Goal: Information Seeking & Learning: Learn about a topic

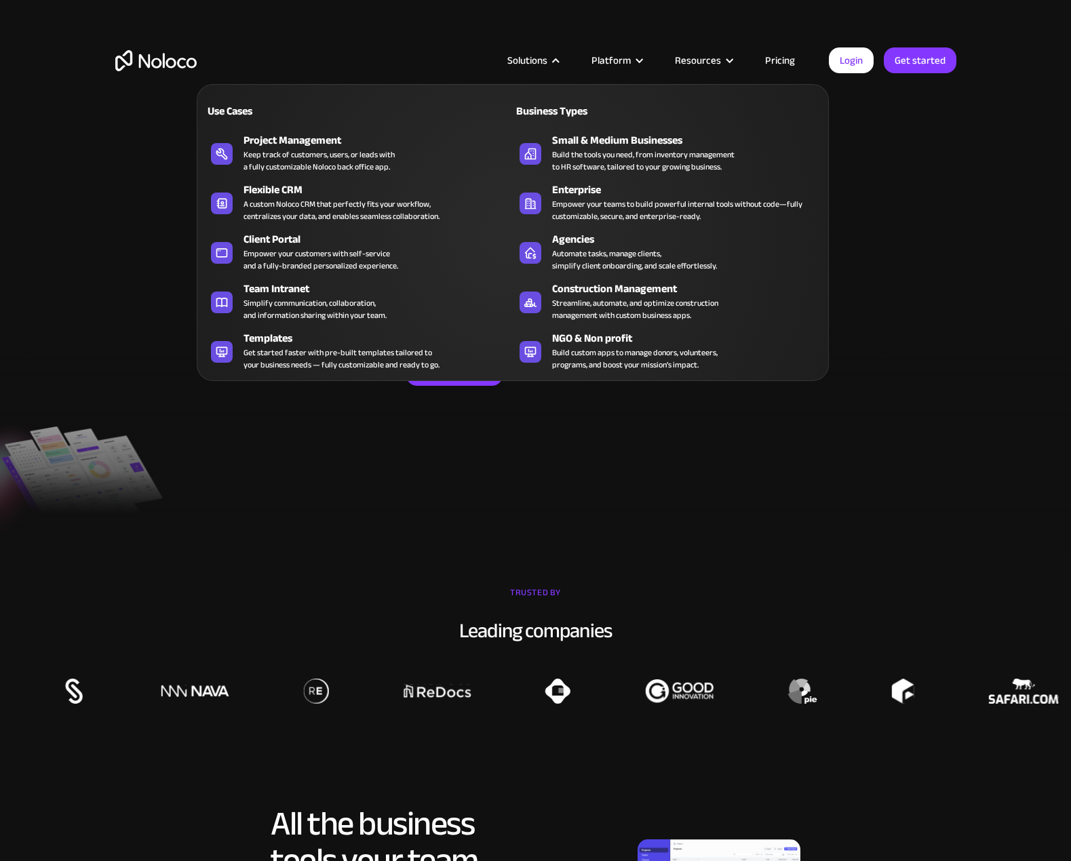
click at [403, 74] on nav "Use Cases Business Types Project Management Keep track of customers, users, or …" at bounding box center [513, 223] width 632 height 316
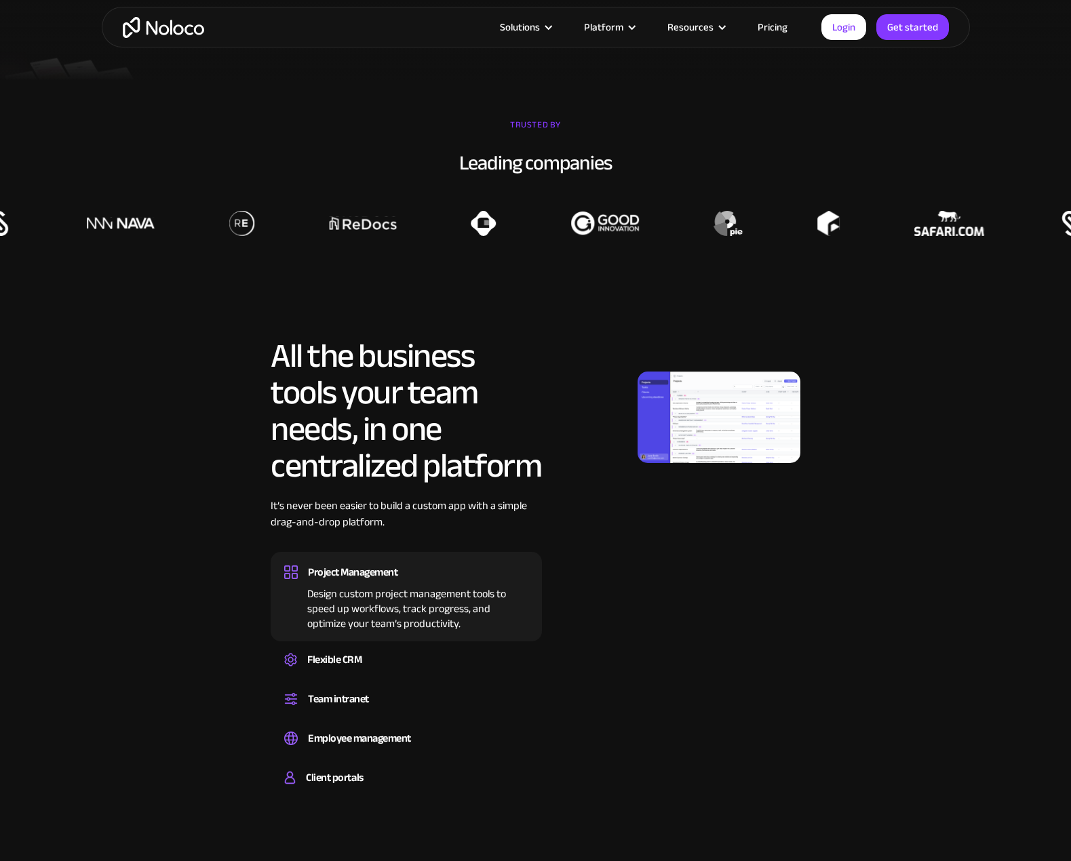
scroll to position [542, 0]
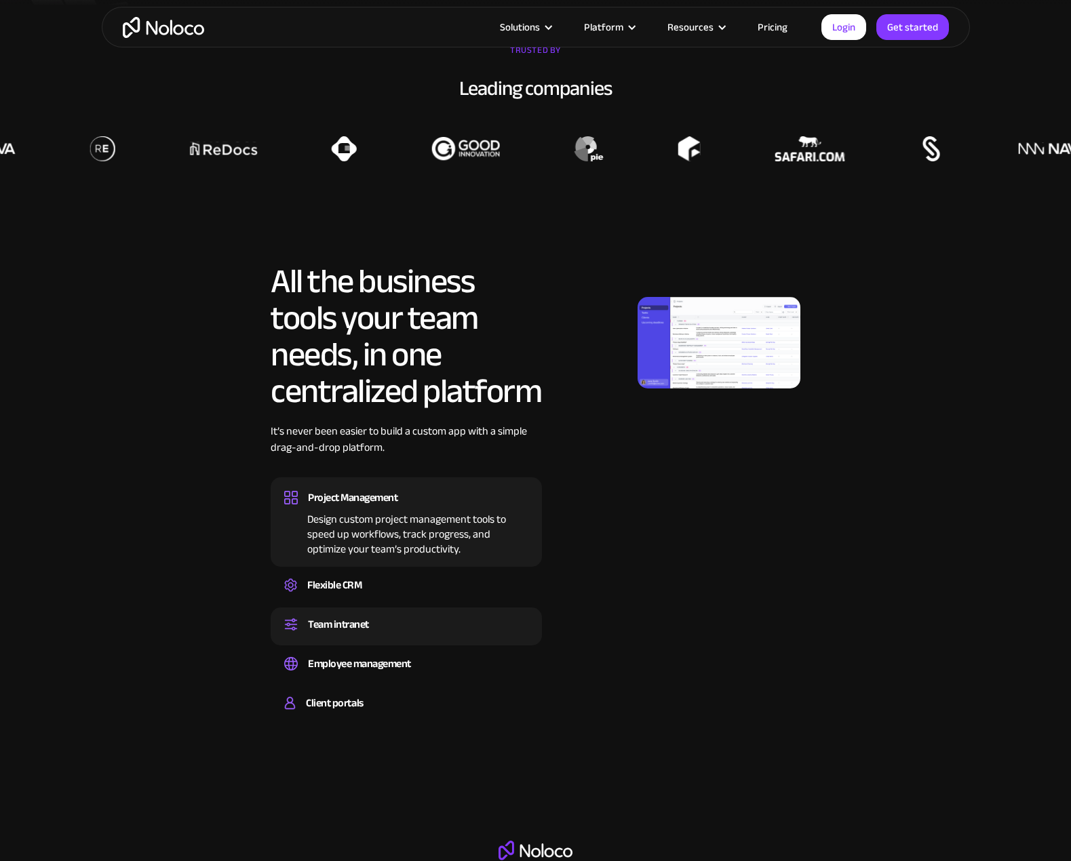
click at [390, 626] on div "Team intranet" at bounding box center [406, 624] width 244 height 20
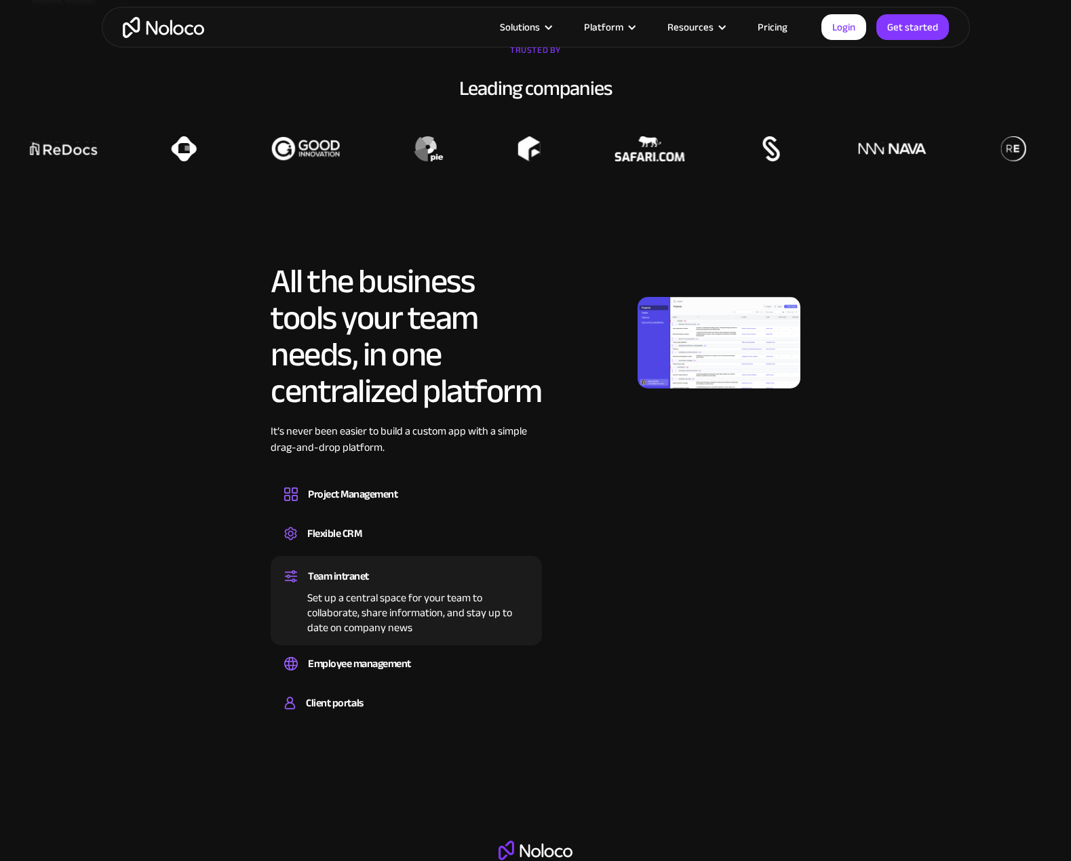
click at [719, 332] on img at bounding box center [718, 343] width 163 height 92
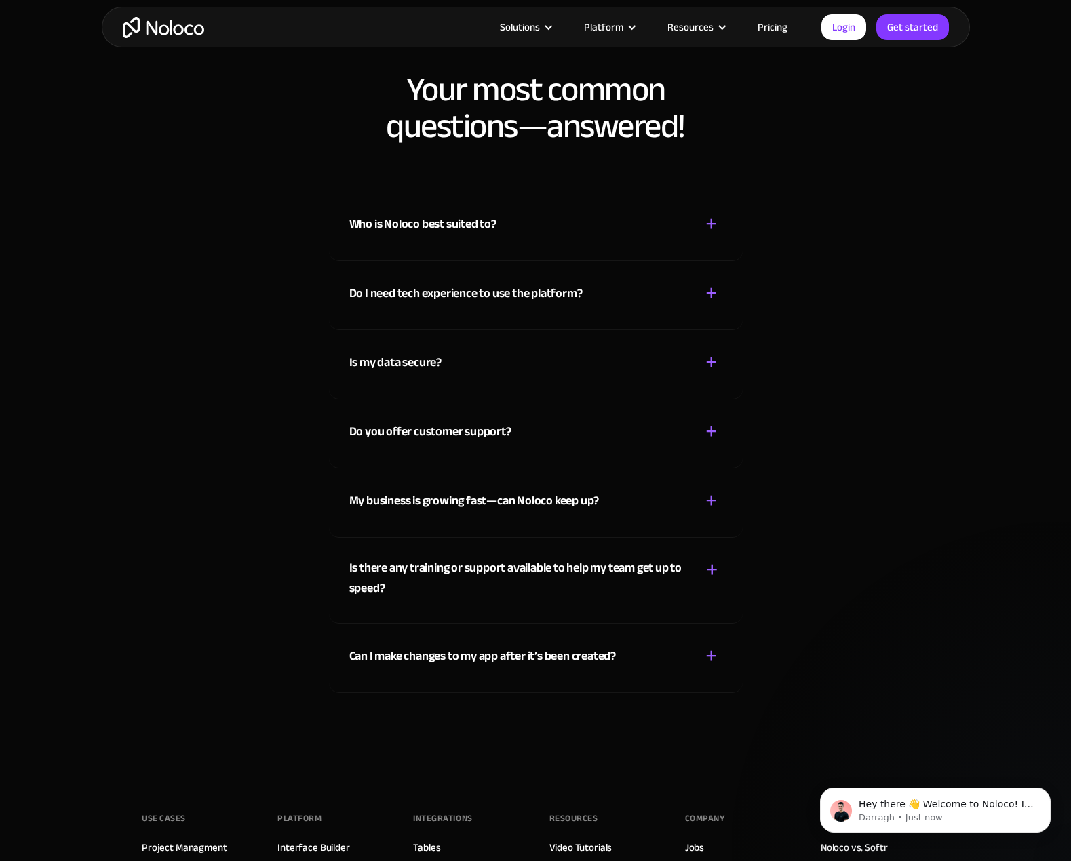
scroll to position [6577, 0]
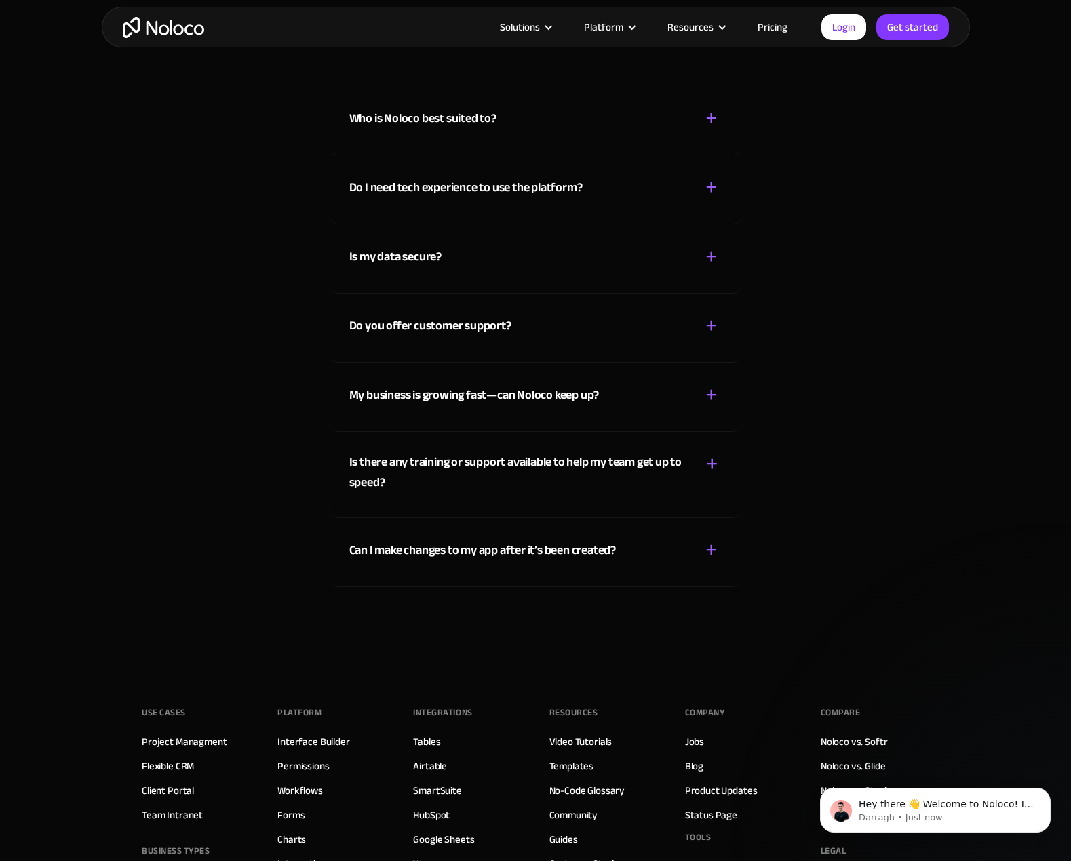
click at [711, 114] on div "+" at bounding box center [711, 118] width 12 height 24
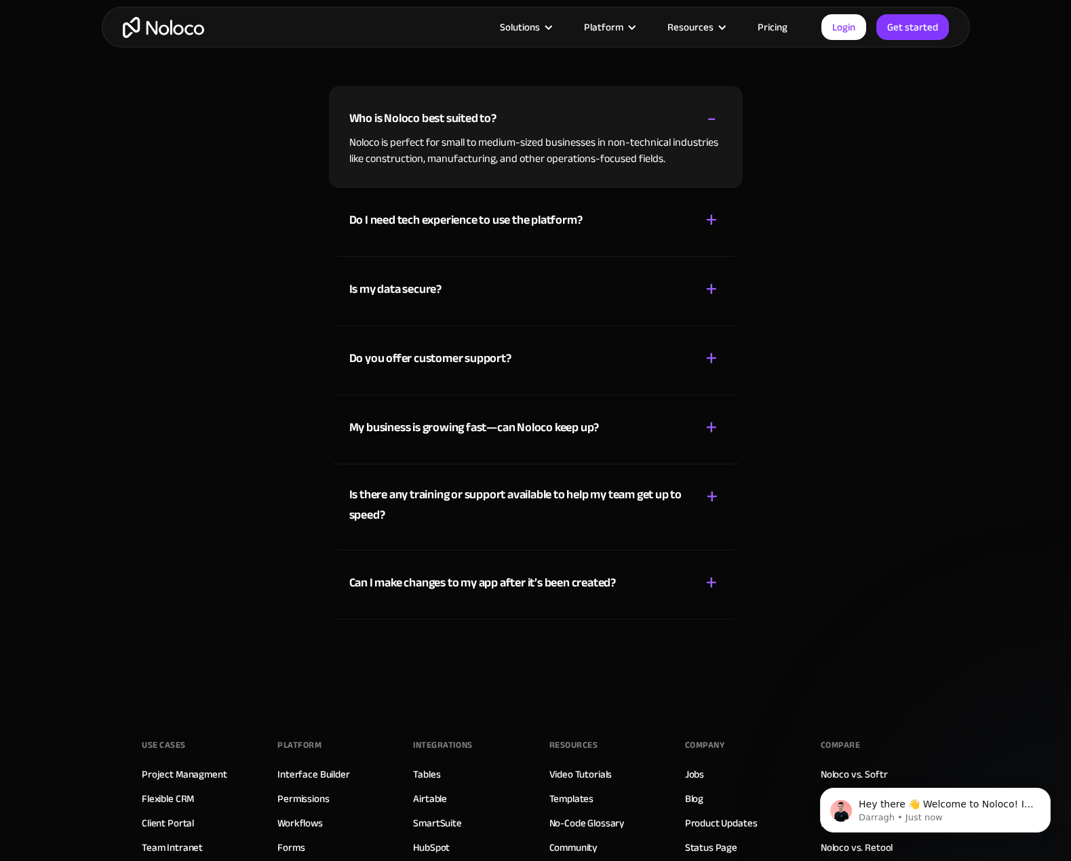
click at [721, 119] on div "+ -" at bounding box center [711, 118] width 22 height 24
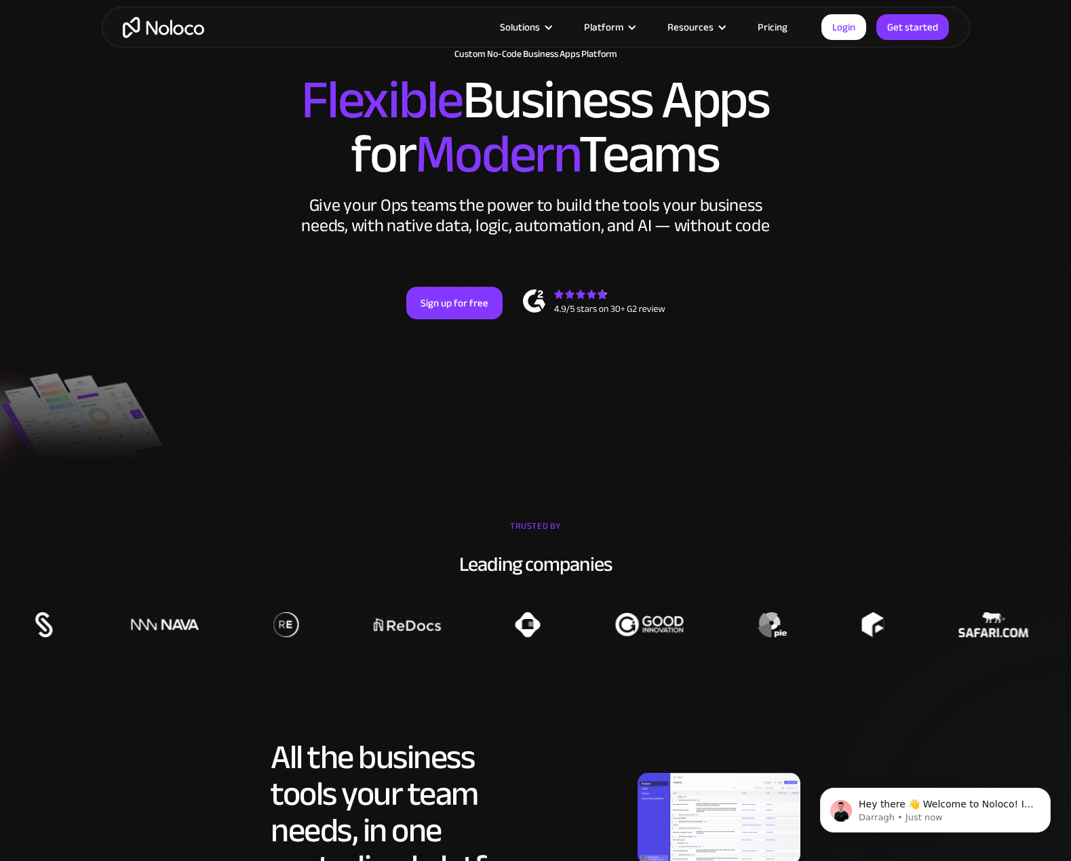
scroll to position [0, 0]
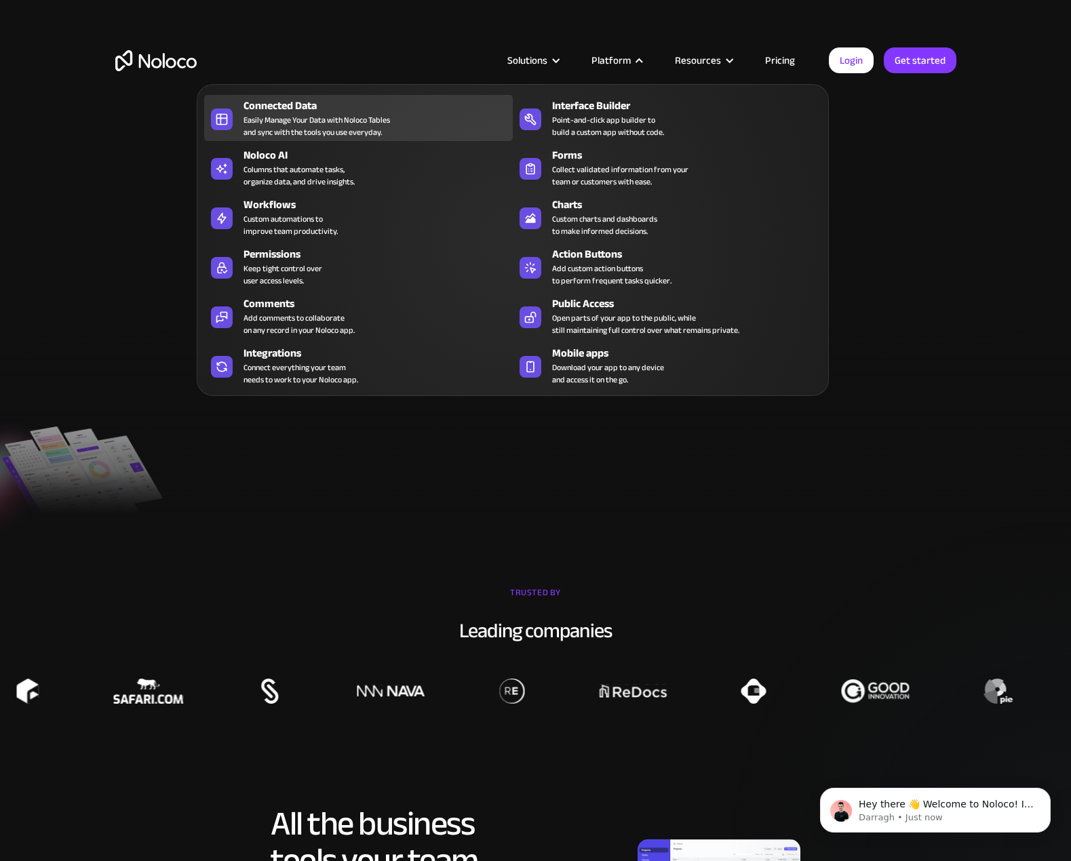
click at [388, 108] on div "Connected Data" at bounding box center [380, 106] width 275 height 16
